Goal: Information Seeking & Learning: Learn about a topic

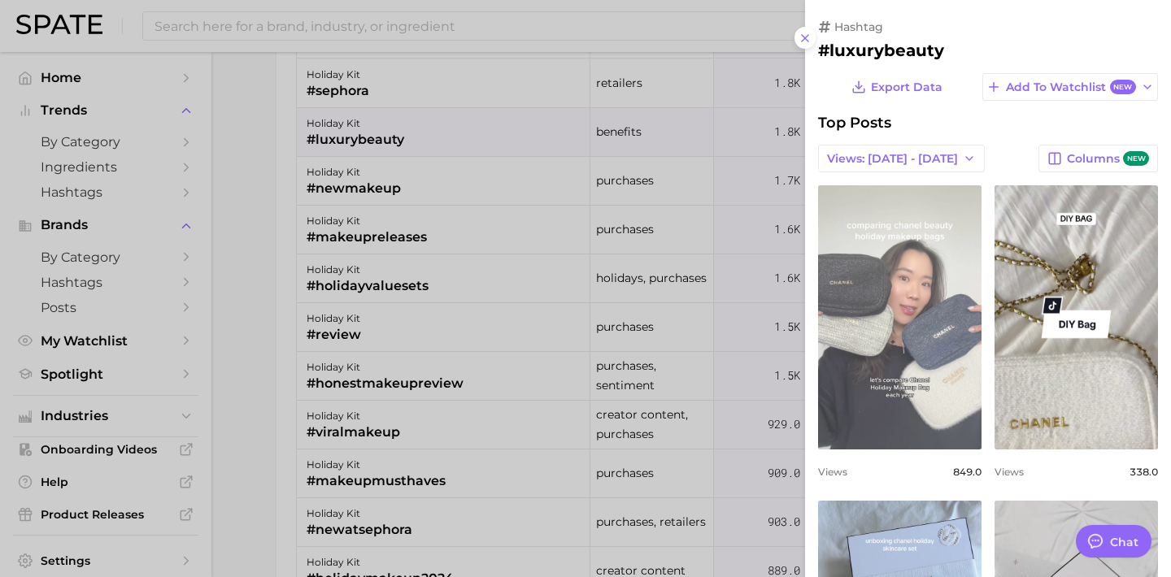
click at [944, 345] on link "view post on TikTok" at bounding box center [899, 317] width 163 height 264
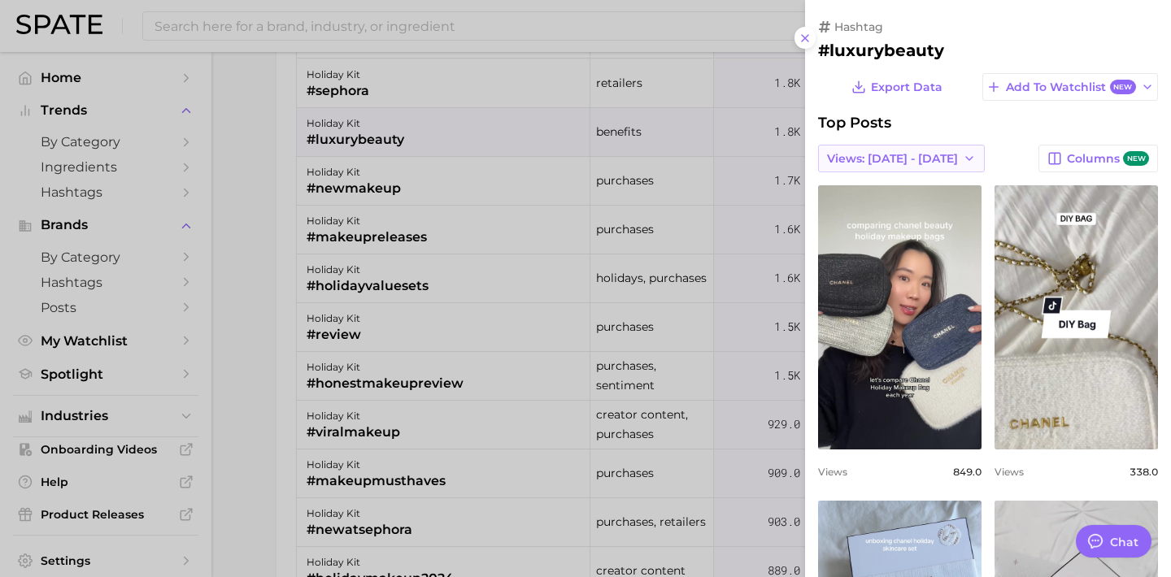
click at [896, 155] on span "Views: [DATE] - [DATE]" at bounding box center [892, 159] width 131 height 14
click at [863, 215] on button "Total Views" at bounding box center [895, 217] width 179 height 29
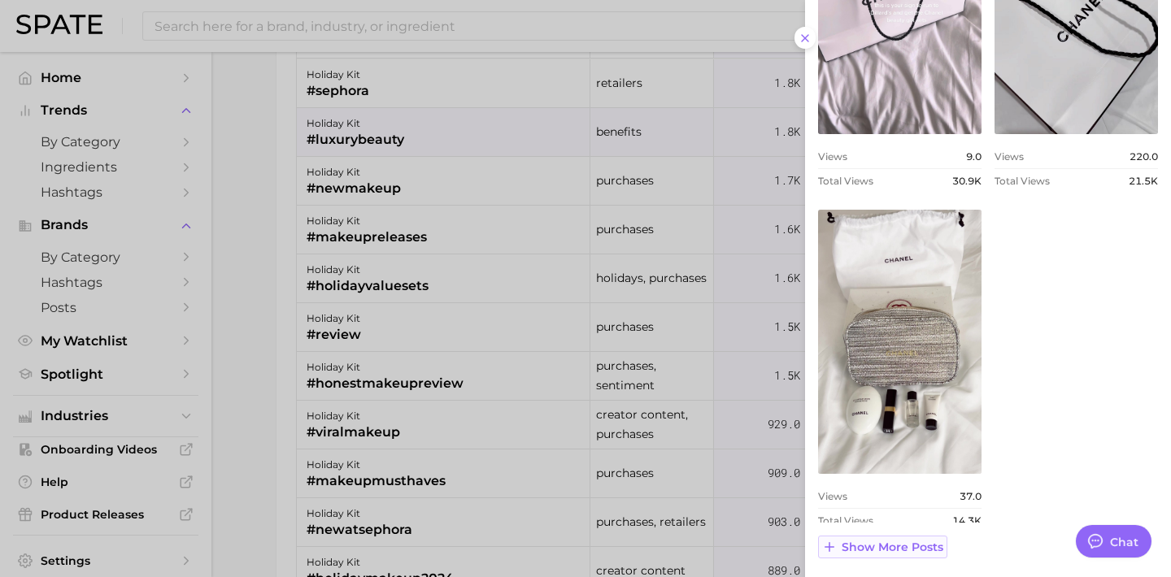
click at [904, 541] on span "Show more posts" at bounding box center [893, 548] width 102 height 14
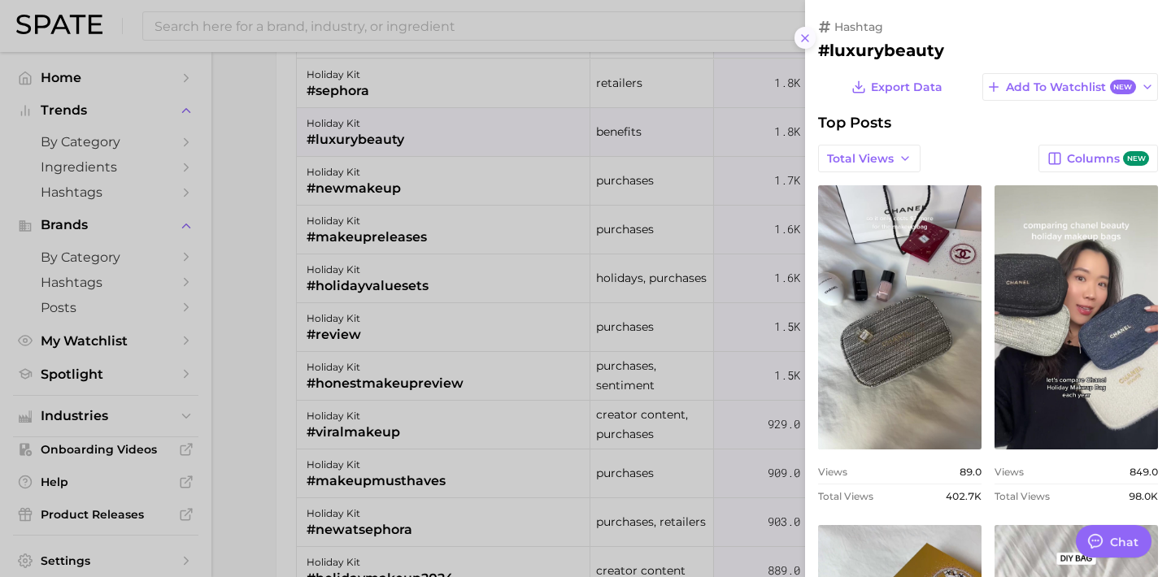
click at [806, 41] on icon at bounding box center [804, 38] width 13 height 13
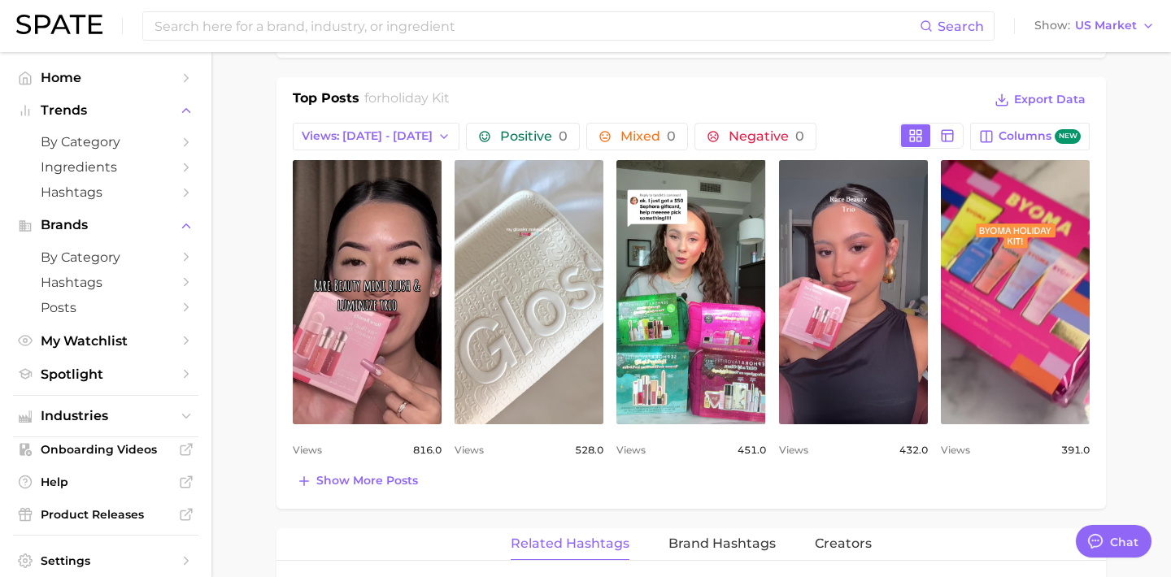
scroll to position [782, 0]
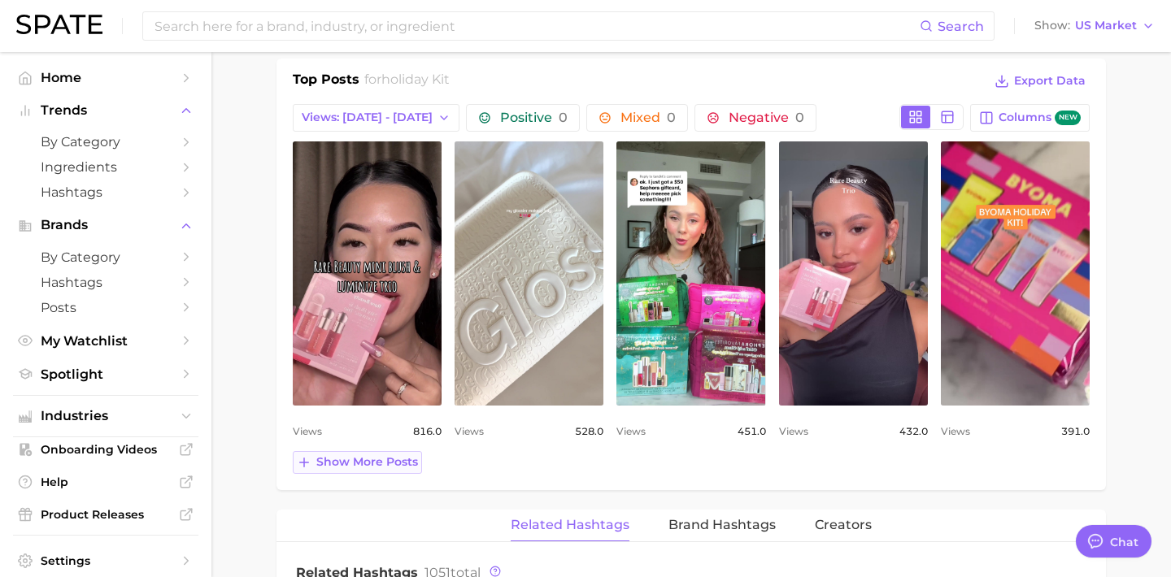
click at [384, 462] on span "Show more posts" at bounding box center [367, 462] width 102 height 14
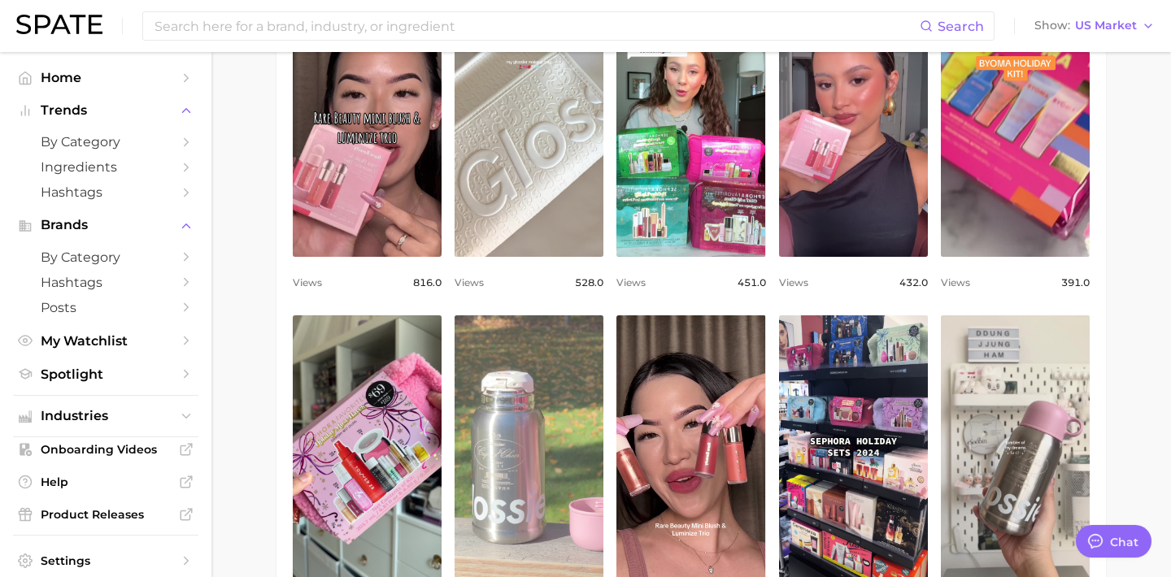
scroll to position [915, 0]
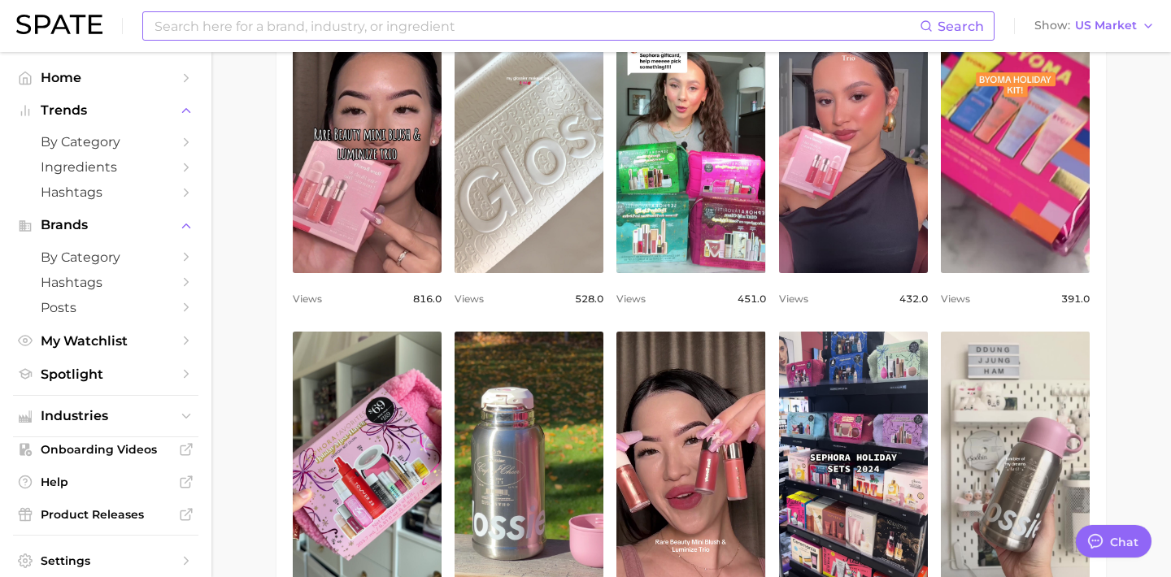
click at [324, 28] on input at bounding box center [536, 26] width 767 height 28
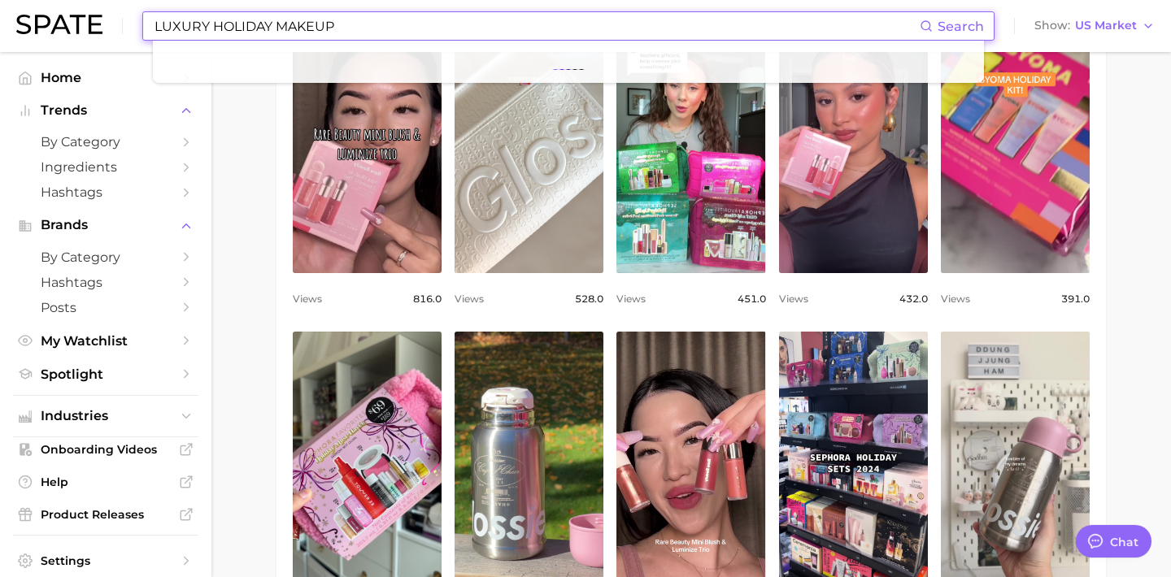
type input "LUXURY HOLIDAY MAKEUP"
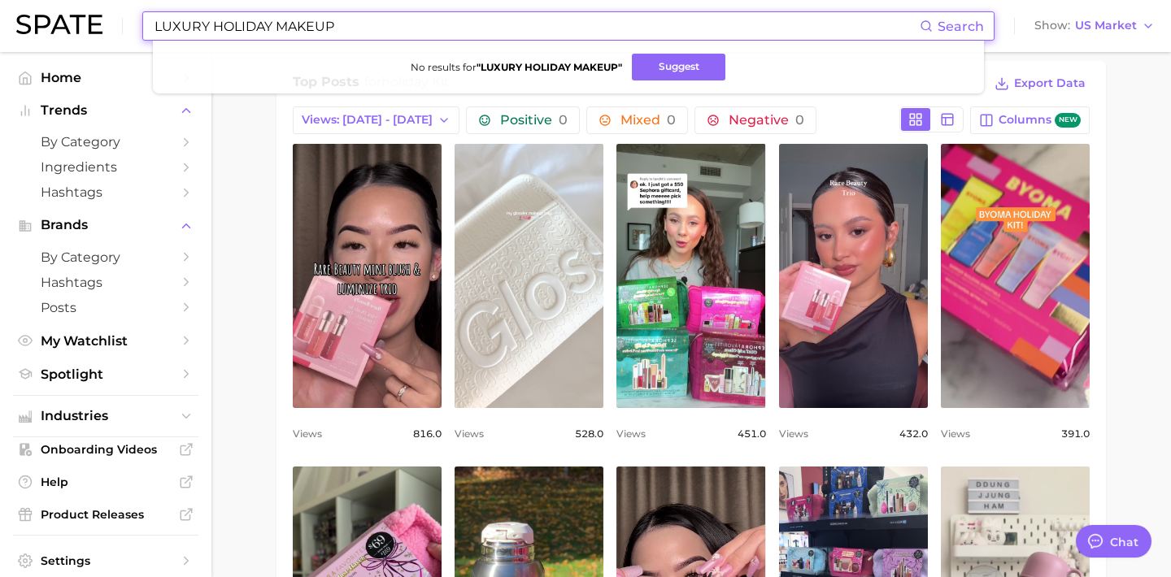
scroll to position [774, 0]
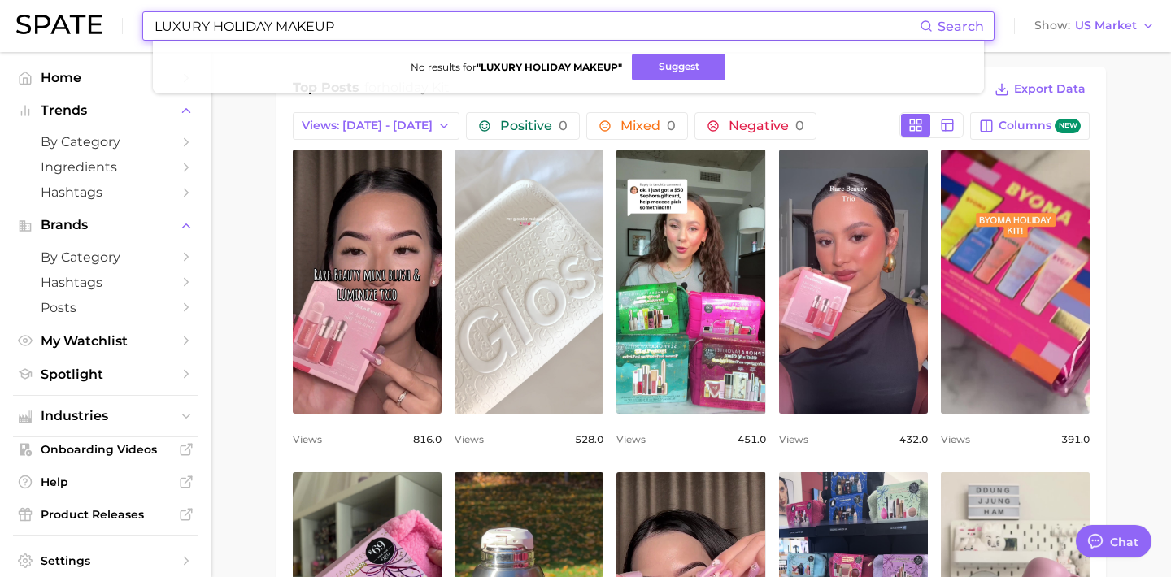
click at [533, 315] on link "view post on TikTok" at bounding box center [528, 282] width 149 height 264
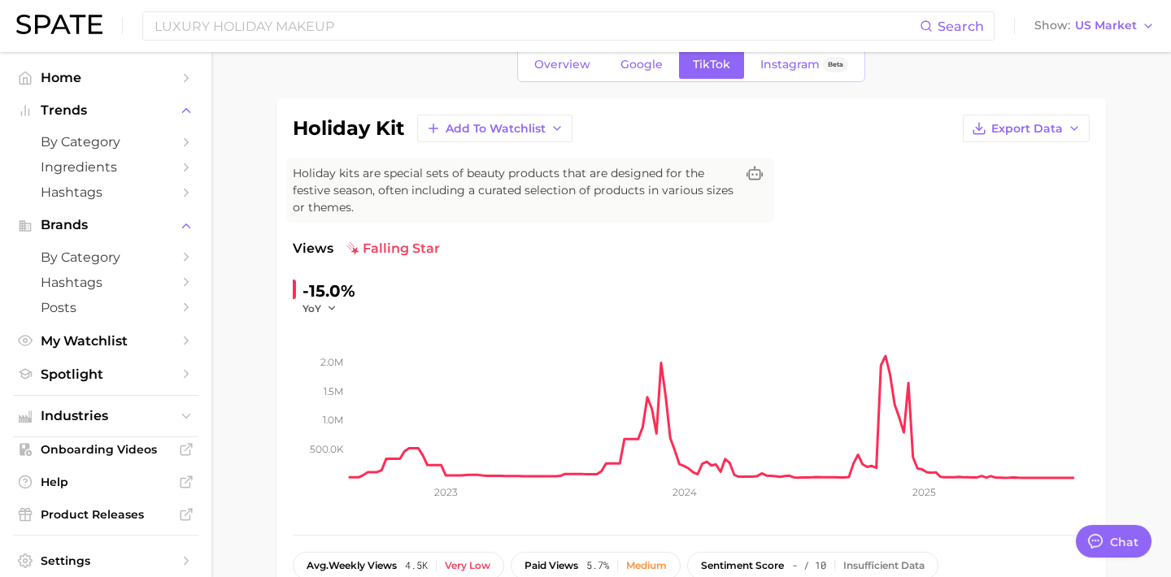
scroll to position [0, 0]
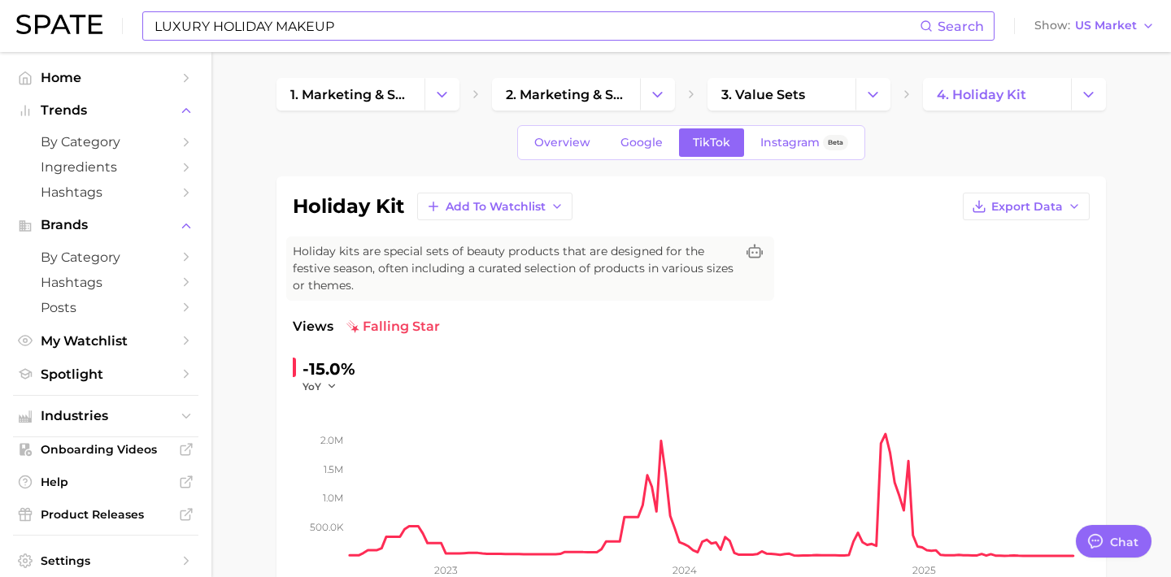
click at [419, 32] on input "LUXURY HOLIDAY MAKEUP" at bounding box center [536, 26] width 767 height 28
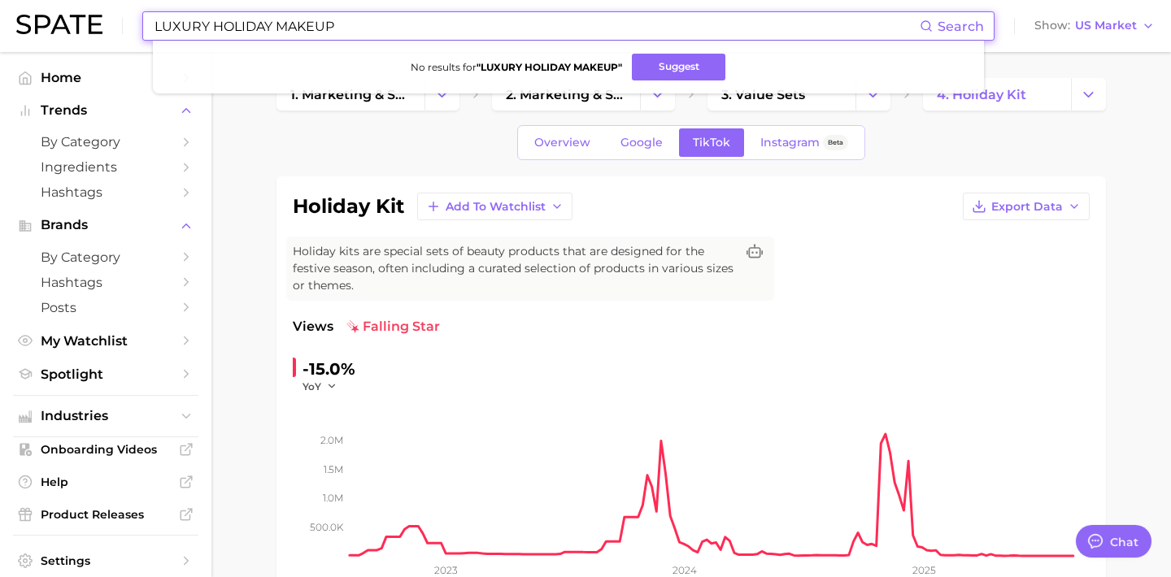
click at [961, 27] on span "Search" at bounding box center [960, 26] width 46 height 15
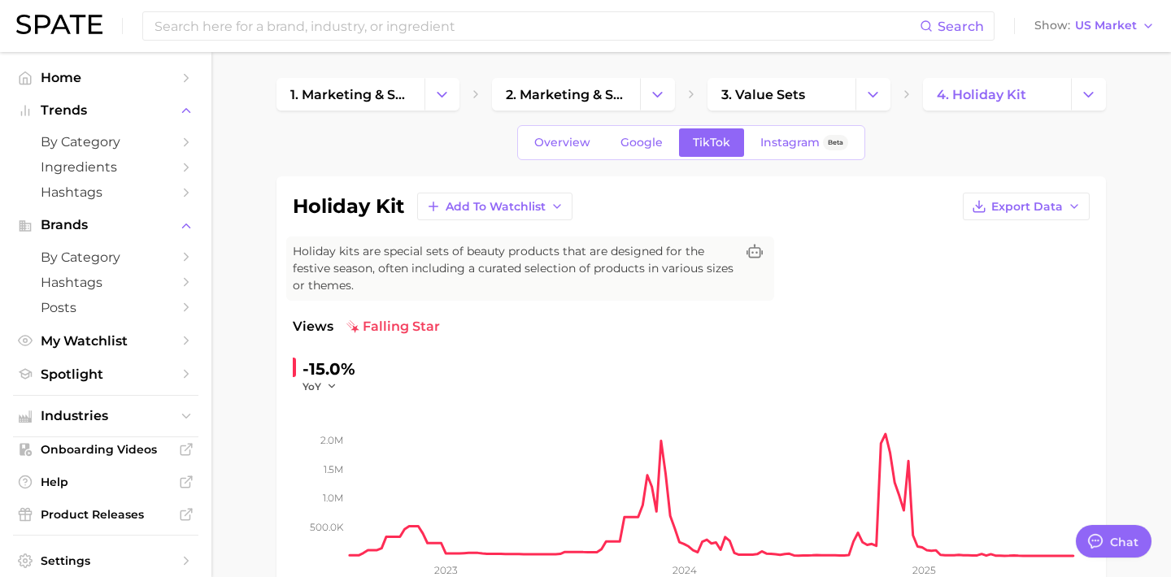
type textarea "x"
click at [433, 25] on input at bounding box center [536, 26] width 767 height 28
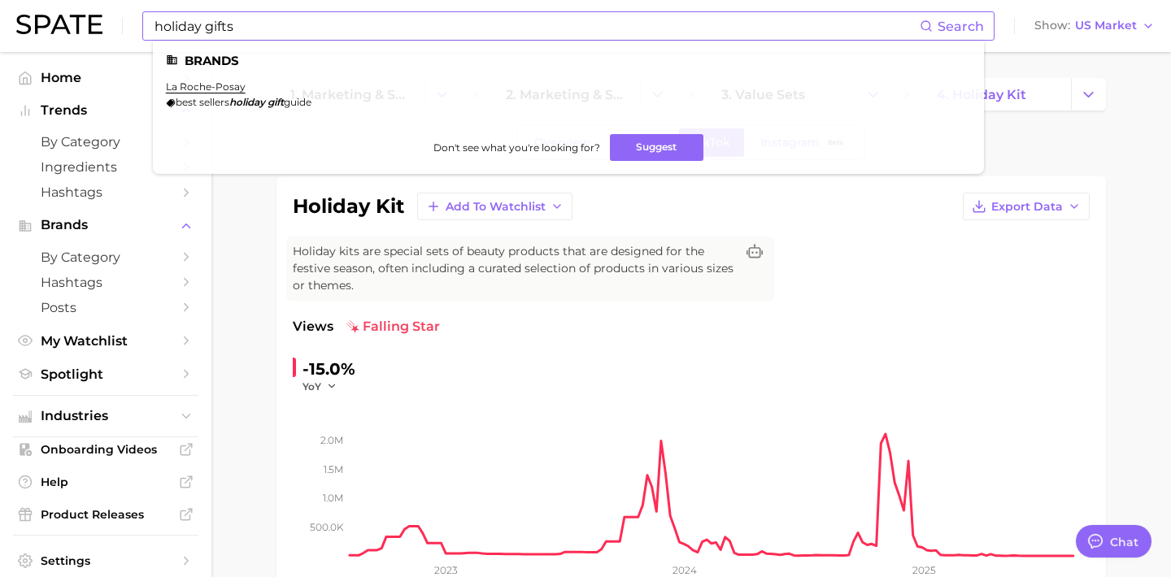
click at [272, 94] on li "la roche-posay best sellers holiday gift guide" at bounding box center [239, 94] width 146 height 28
click at [286, 28] on input "holiday gifts" at bounding box center [536, 26] width 767 height 28
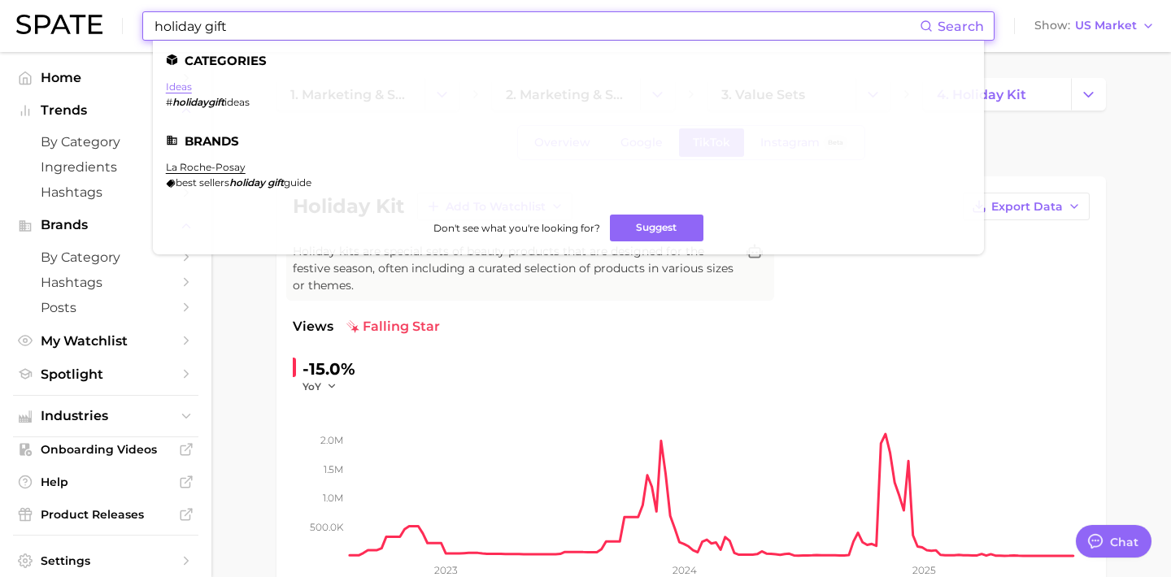
type input "holiday gift"
click at [178, 87] on link "ideas" at bounding box center [179, 86] width 26 height 12
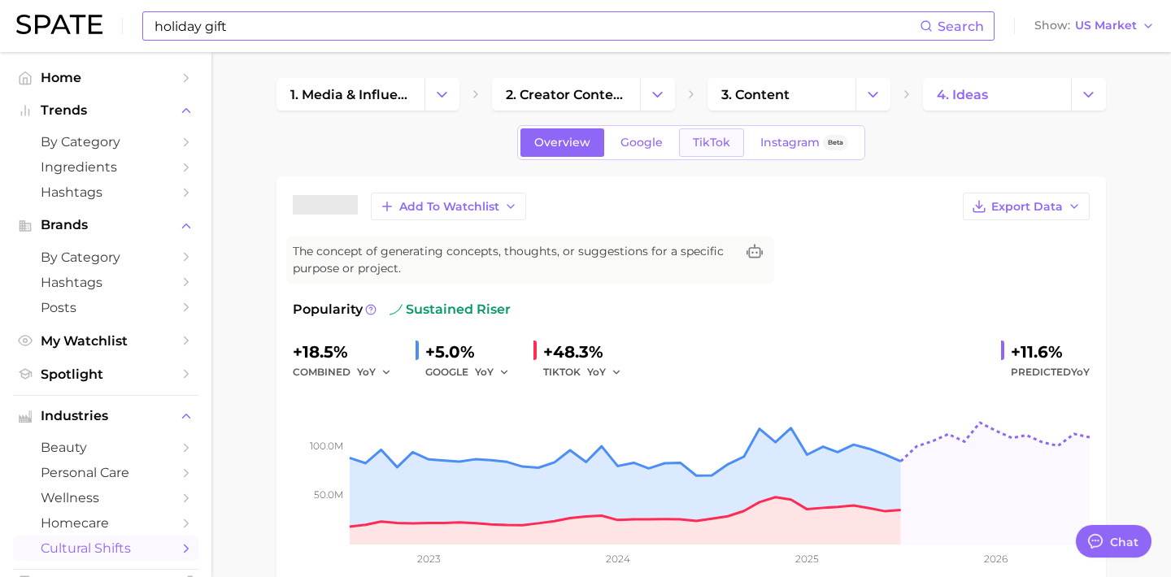
click at [732, 141] on link "TikTok" at bounding box center [711, 142] width 65 height 28
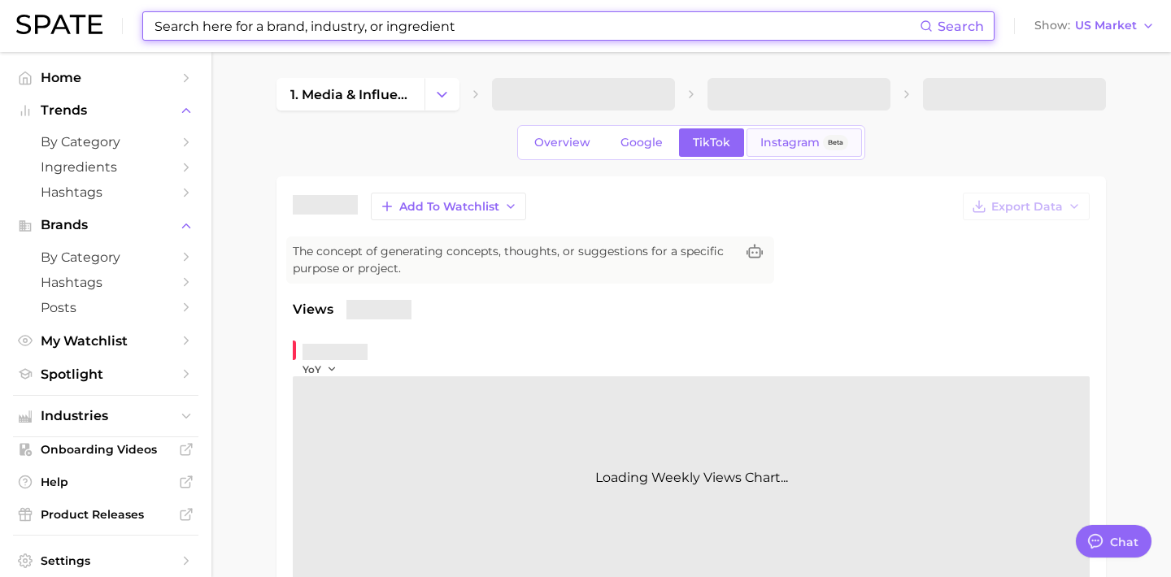
click at [805, 140] on span "Instagram" at bounding box center [789, 143] width 59 height 14
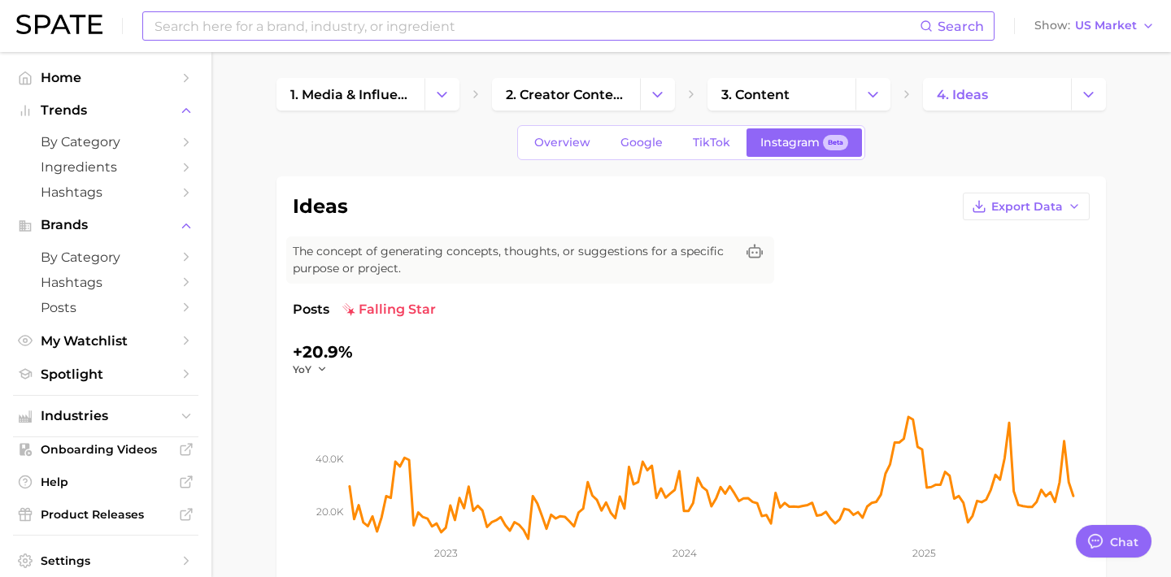
click at [359, 21] on input at bounding box center [536, 26] width 767 height 28
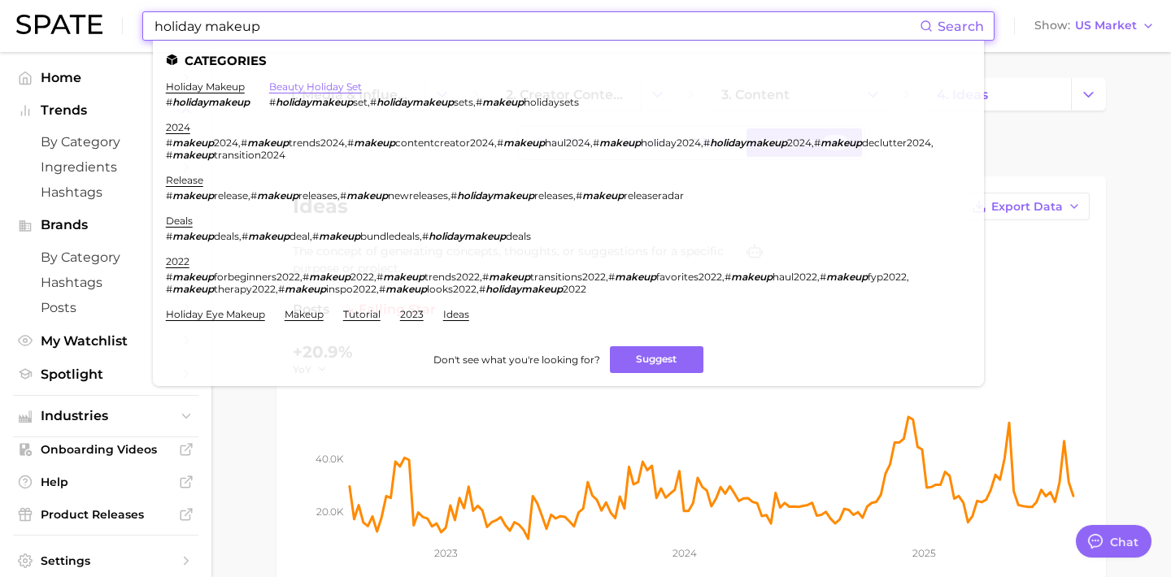
type input "holiday makeup"
click at [296, 85] on link "beauty holiday set" at bounding box center [315, 86] width 93 height 12
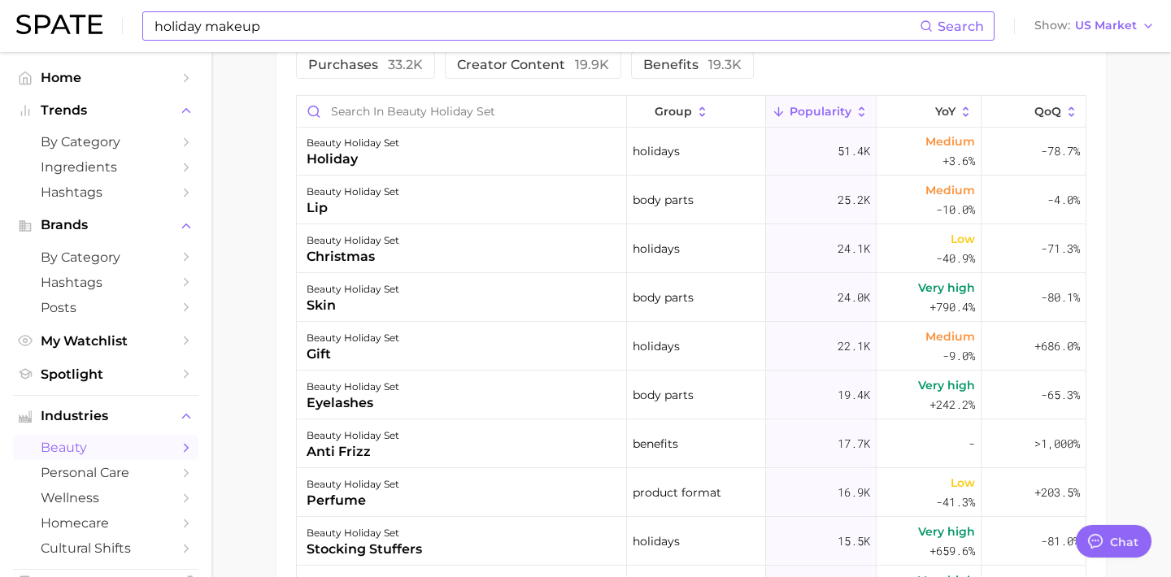
scroll to position [970, 0]
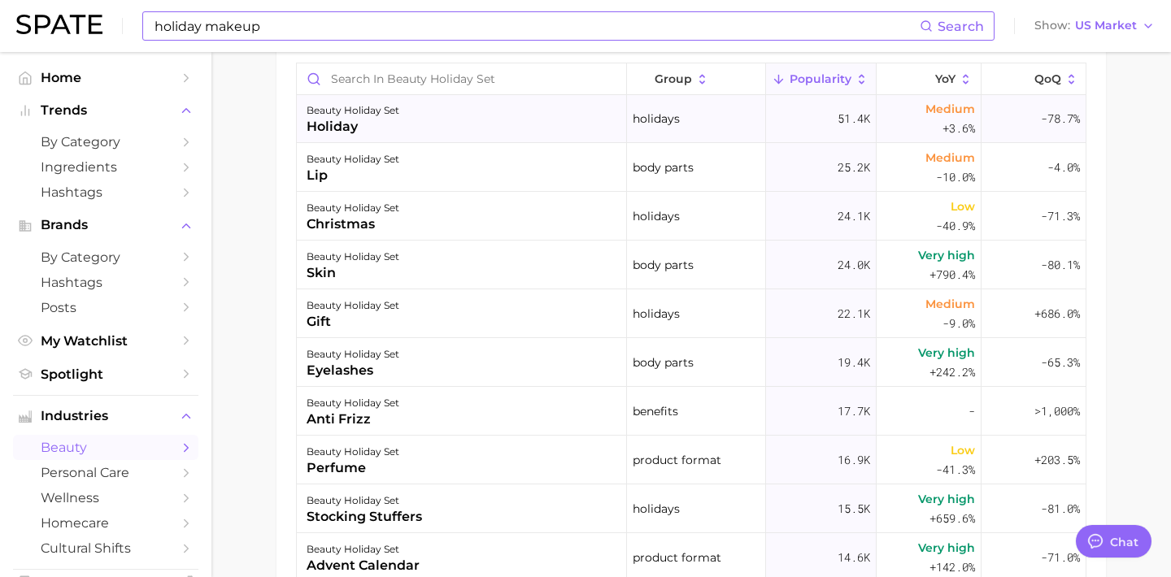
click at [485, 122] on div "beauty holiday set holiday" at bounding box center [462, 118] width 330 height 49
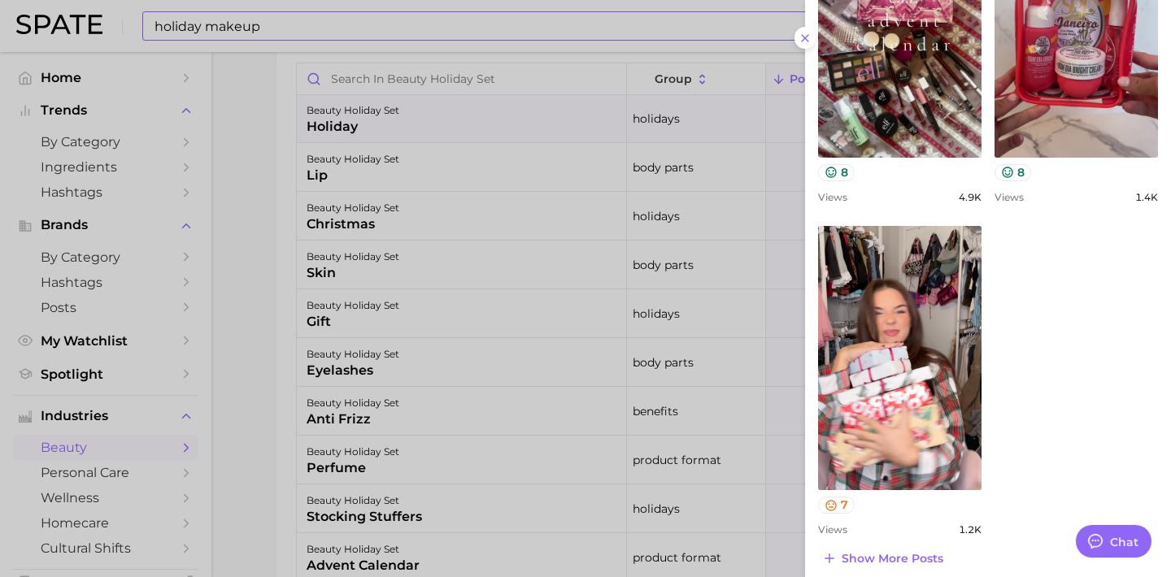
scroll to position [1287, 0]
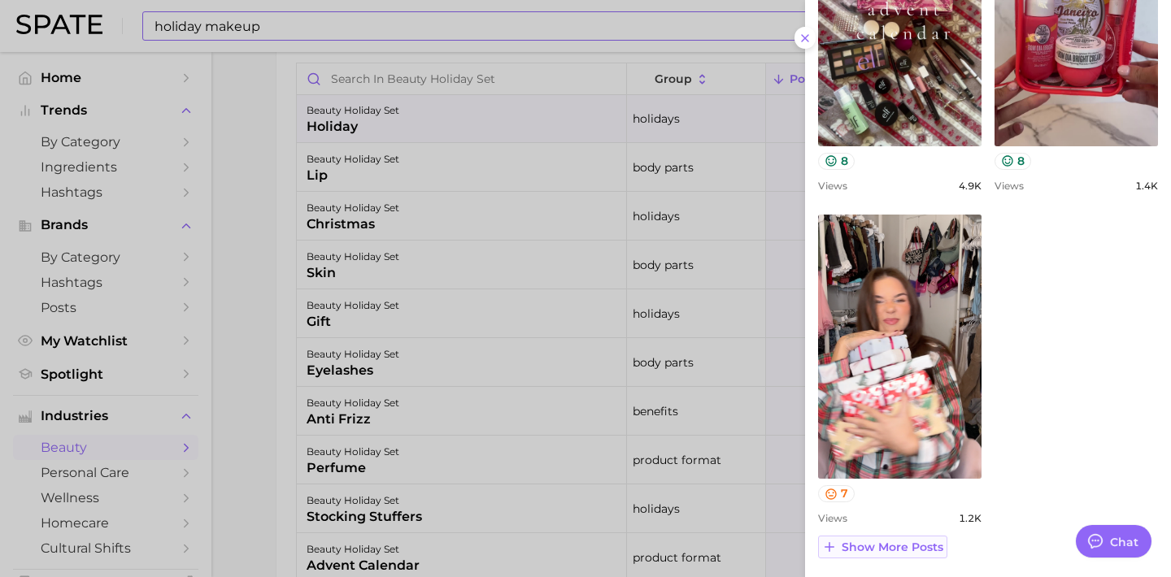
click at [868, 546] on span "Show more posts" at bounding box center [893, 548] width 102 height 14
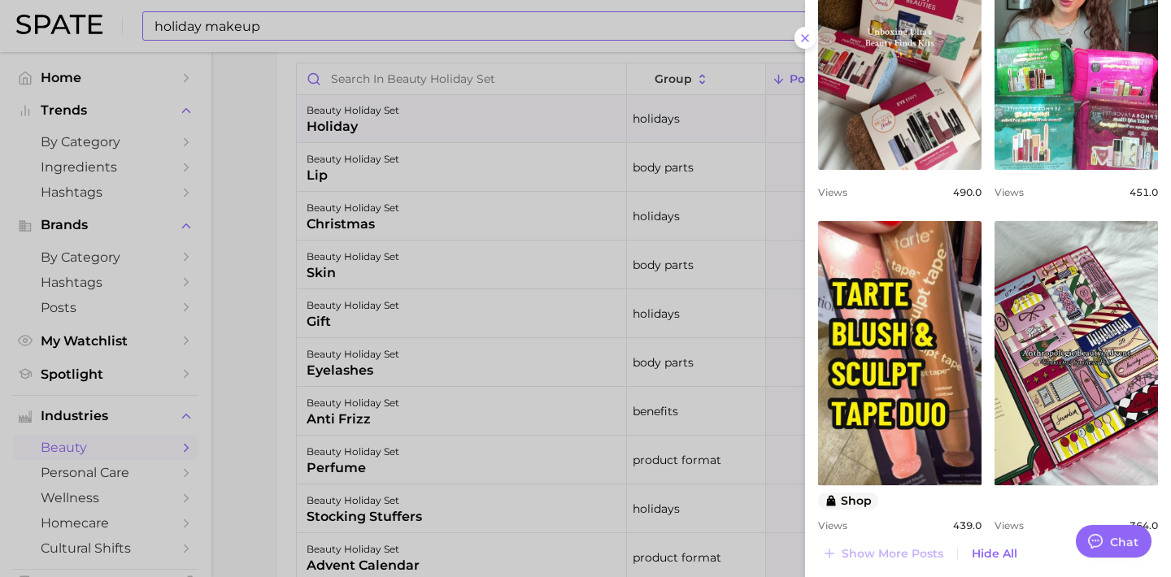
scroll to position [1935, 0]
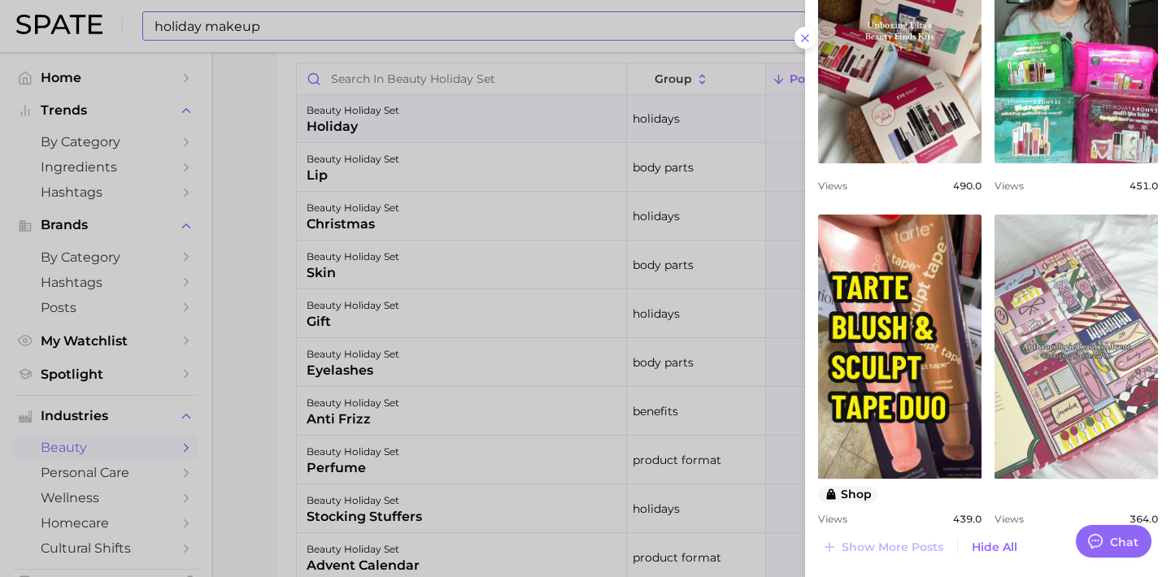
click at [1081, 402] on link "view post on TikTok" at bounding box center [1075, 347] width 163 height 264
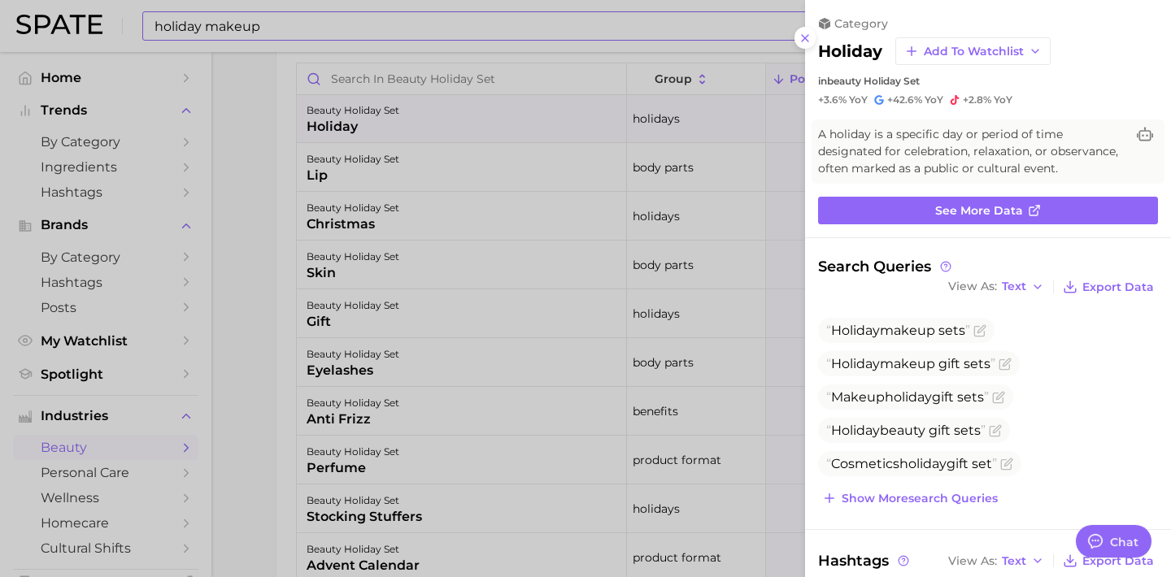
scroll to position [0, 0]
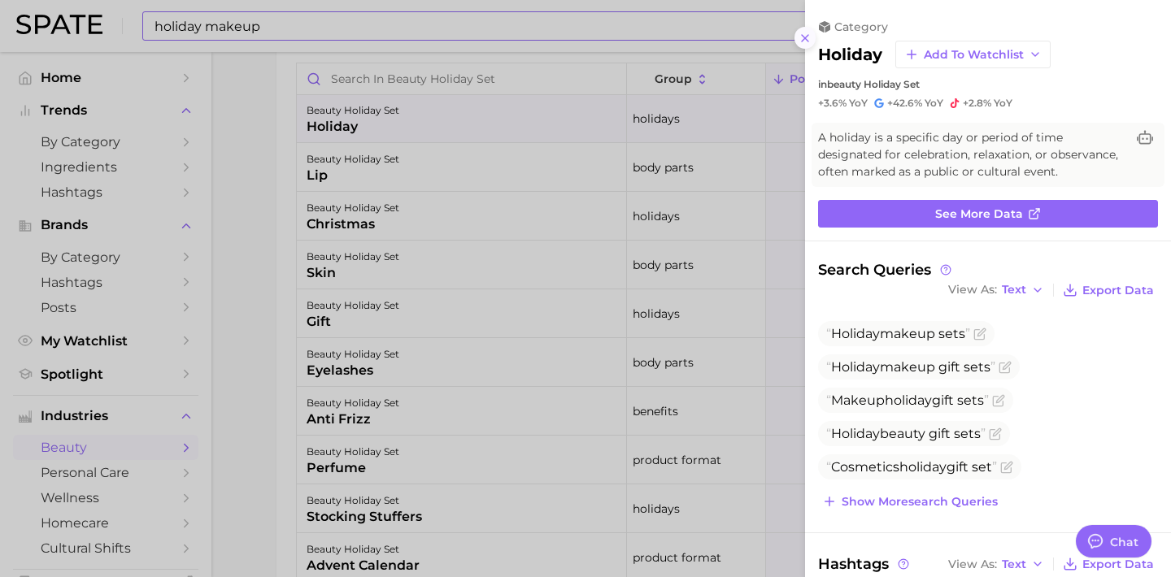
click at [802, 39] on icon at bounding box center [804, 38] width 13 height 13
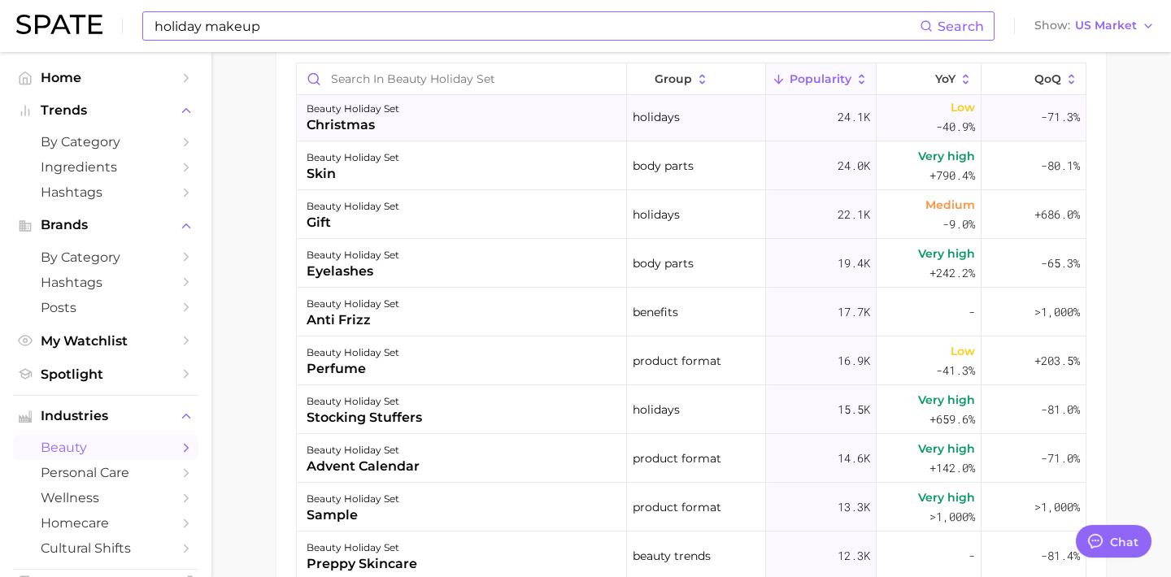
scroll to position [102, 0]
click at [408, 411] on div "stocking stuffers" at bounding box center [364, 417] width 115 height 20
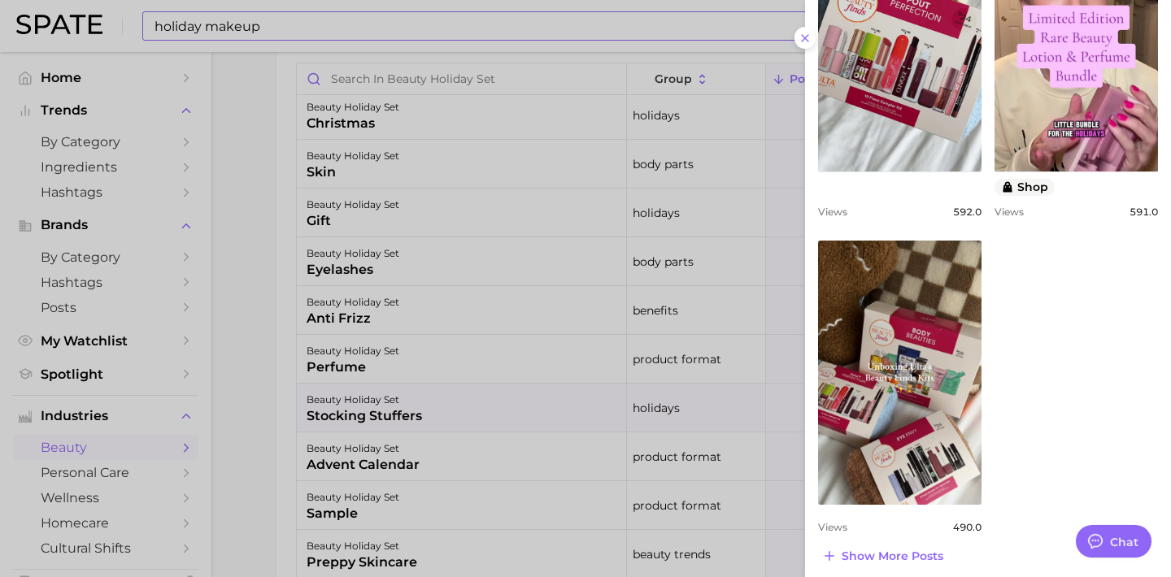
scroll to position [986, 0]
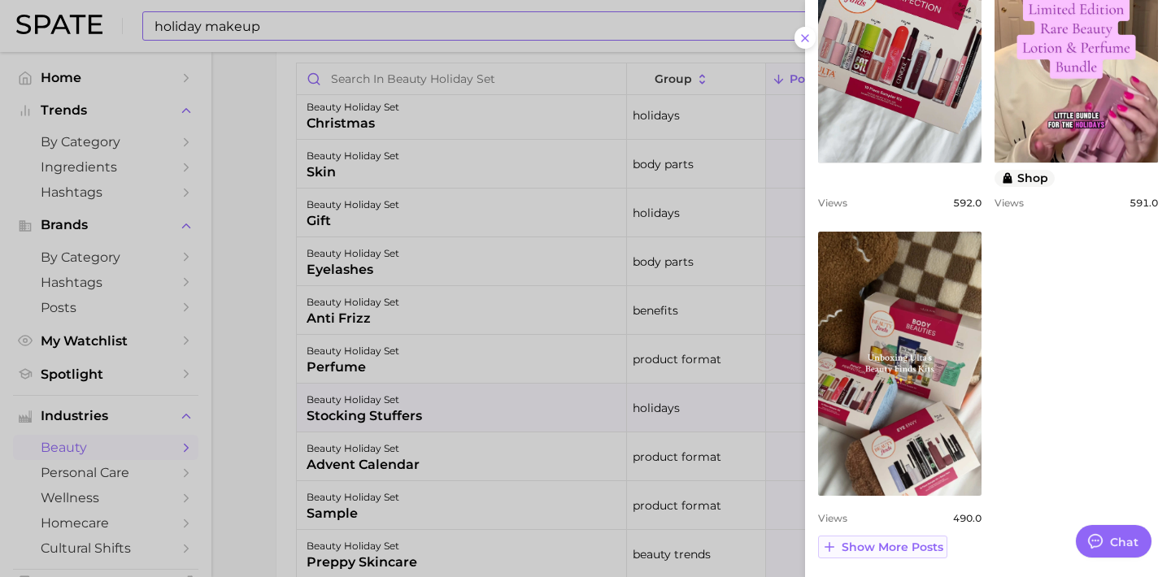
click at [876, 548] on span "Show more posts" at bounding box center [893, 548] width 102 height 14
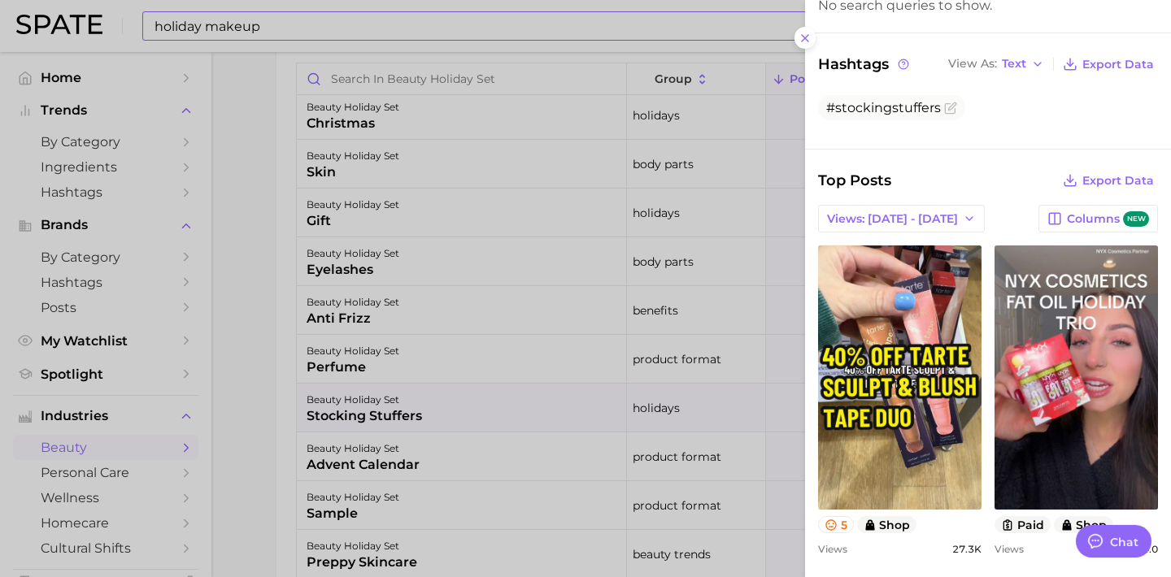
scroll to position [0, 0]
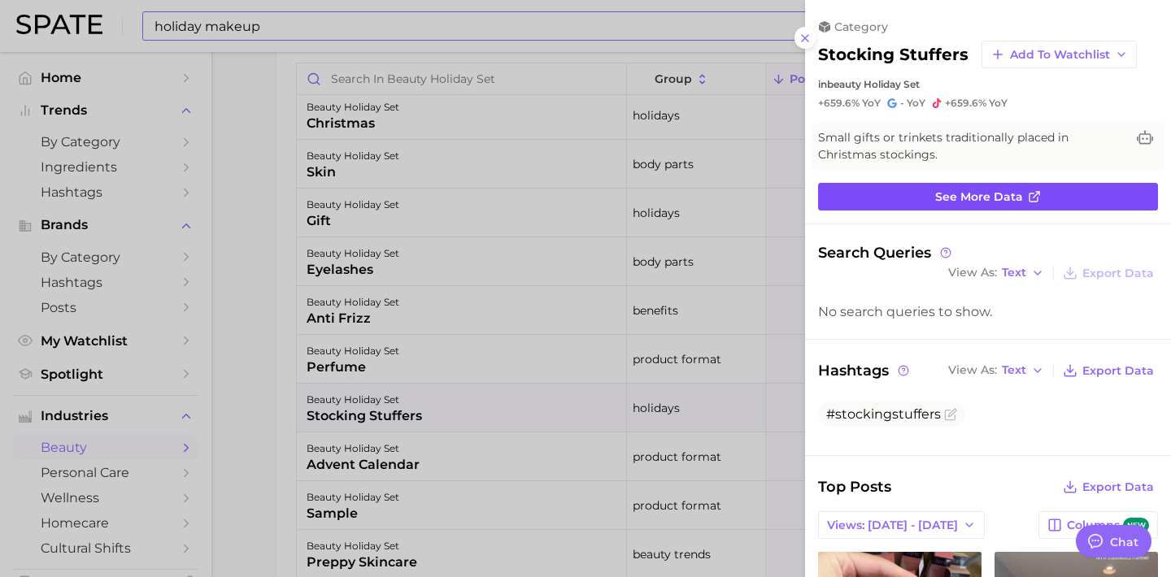
click at [1001, 202] on link "See more data" at bounding box center [988, 197] width 340 height 28
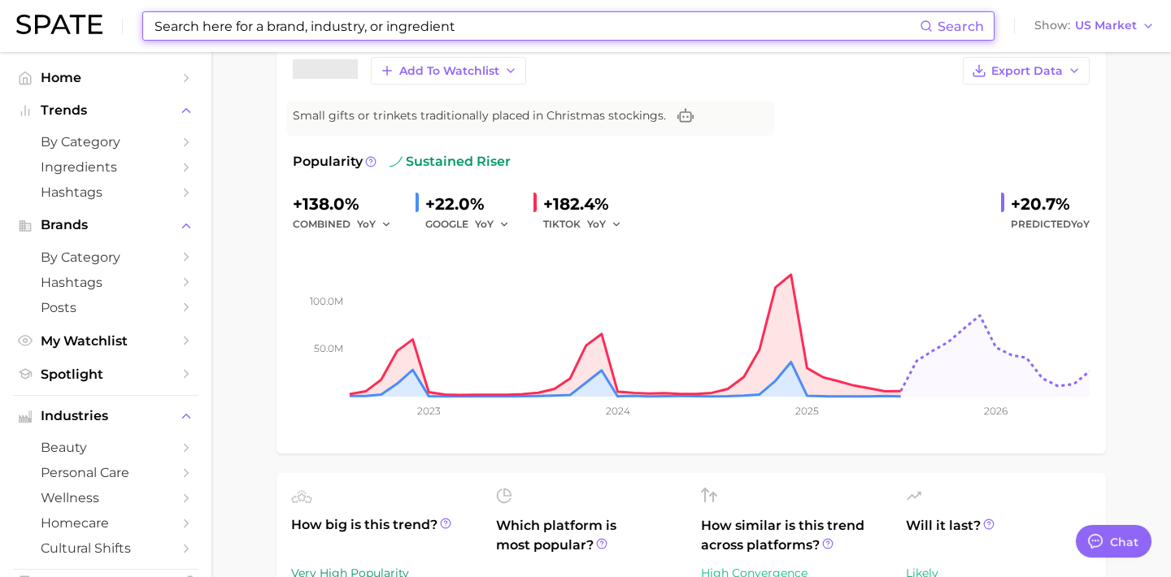
scroll to position [141, 0]
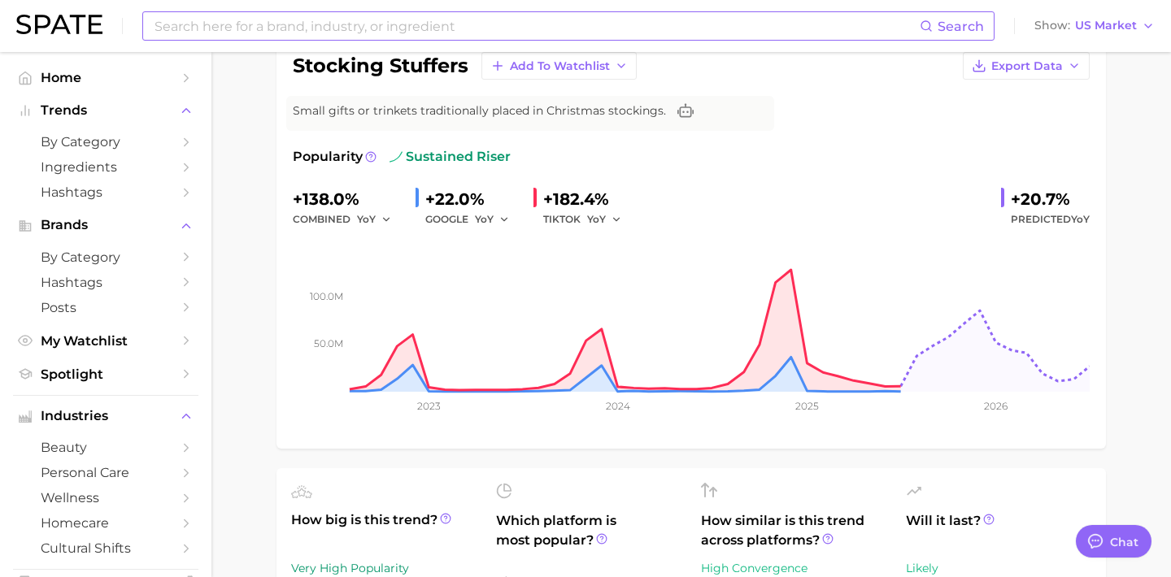
click at [711, 211] on div "+138.0% combined YoY +22.0% GOOGLE YoY +182.4% TIKTOK YoY +20.7% Predicted YoY" at bounding box center [691, 207] width 797 height 43
